Goal: Task Accomplishment & Management: Manage account settings

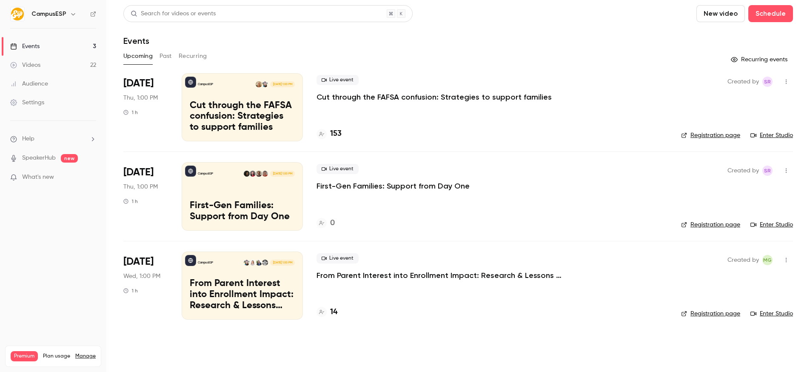
click at [247, 207] on p "First-Gen Families: Support from Day One" at bounding box center [242, 211] width 105 height 22
click at [705, 225] on link "Registration page" at bounding box center [710, 224] width 59 height 9
click at [383, 177] on div "Live event First-Gen Families: Support from Day One" at bounding box center [491, 177] width 351 height 27
click at [388, 183] on p "First-Gen Families: Support from Day One" at bounding box center [392, 186] width 153 height 10
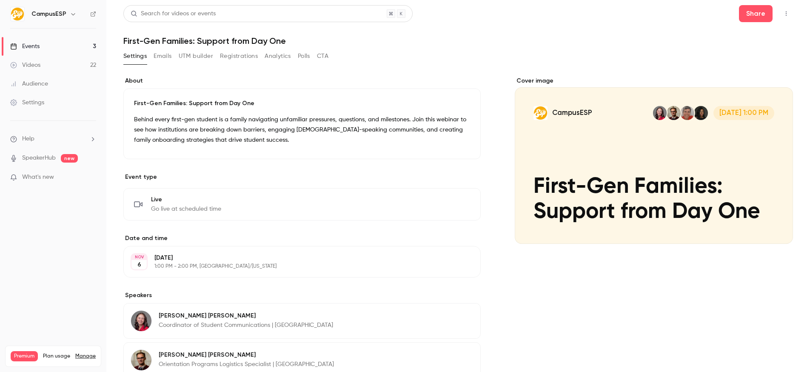
scroll to position [175, 0]
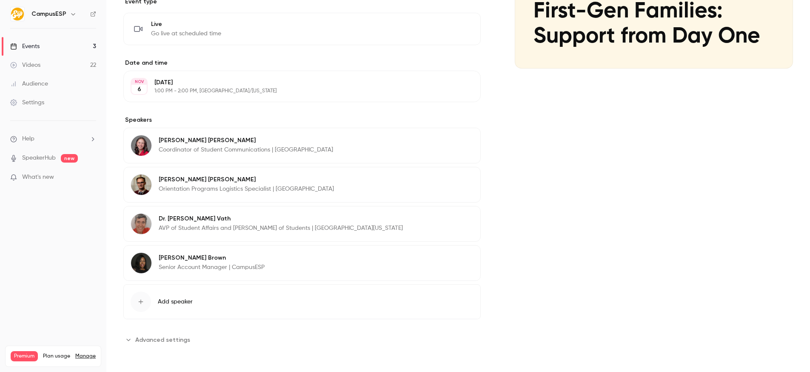
click at [472, 256] on button "Edit" at bounding box center [457, 259] width 31 height 14
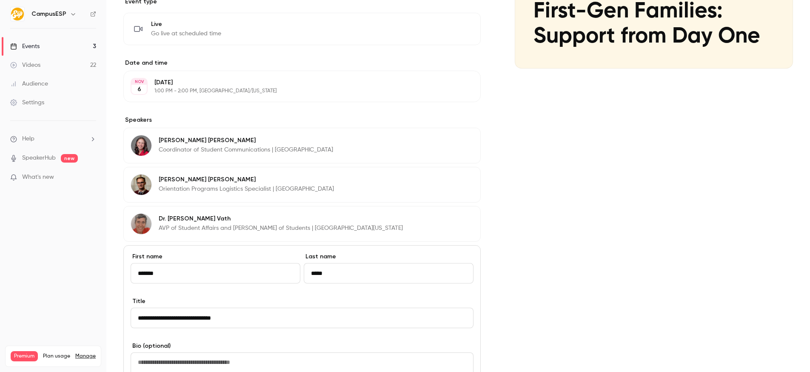
scroll to position [386, 0]
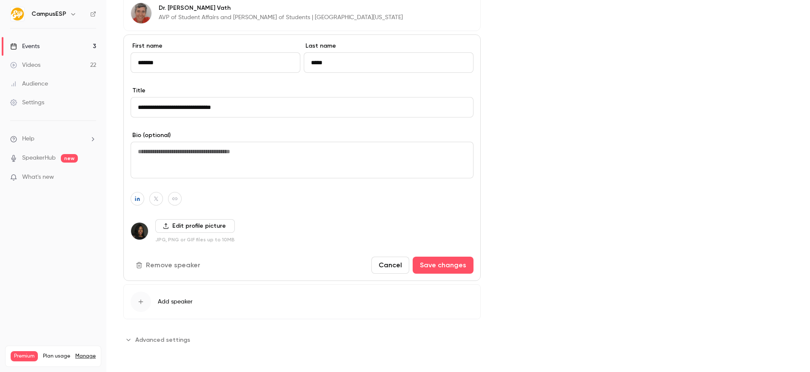
click at [167, 268] on button "Remove speaker" at bounding box center [169, 264] width 77 height 17
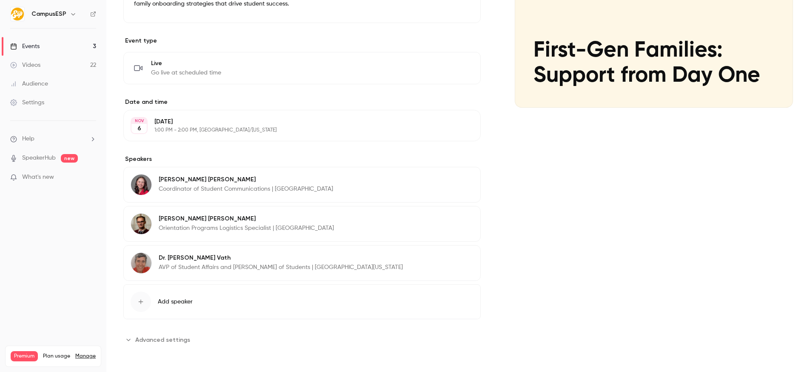
scroll to position [0, 0]
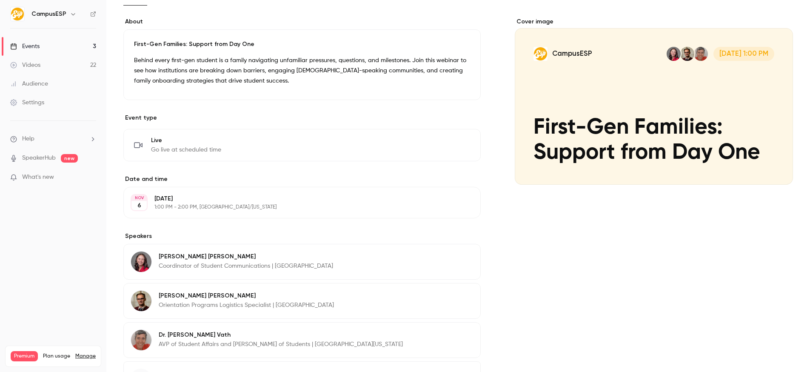
scroll to position [136, 0]
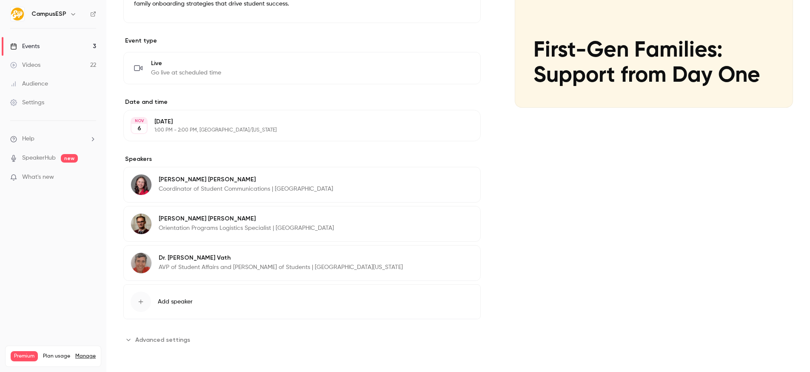
click at [193, 302] on button "Add speaker" at bounding box center [301, 301] width 357 height 35
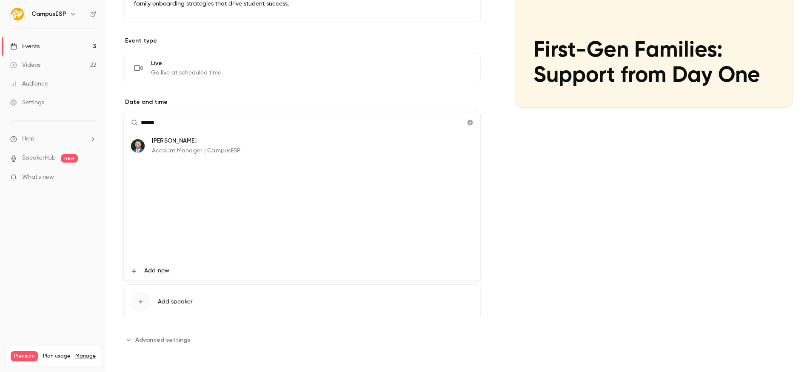
type input "******"
click at [196, 152] on p "Account Manager | CampusESP" at bounding box center [196, 150] width 89 height 9
